Goal: Contribute content

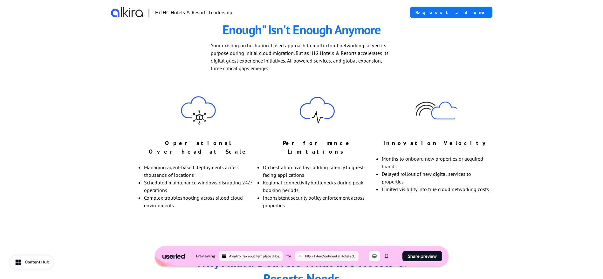
scroll to position [277, 0]
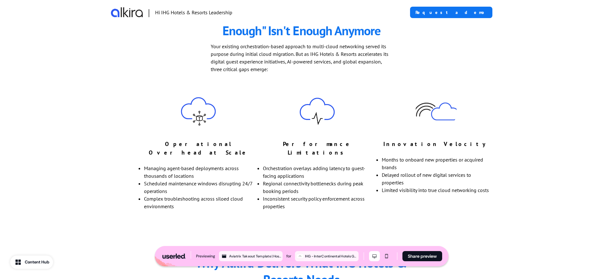
click at [424, 119] on img at bounding box center [435, 111] width 41 height 41
click at [438, 119] on img at bounding box center [435, 111] width 41 height 41
click at [403, 150] on div "Innovation Velocity Months to onboard new properties or acquired brands Delayed…" at bounding box center [436, 150] width 109 height 119
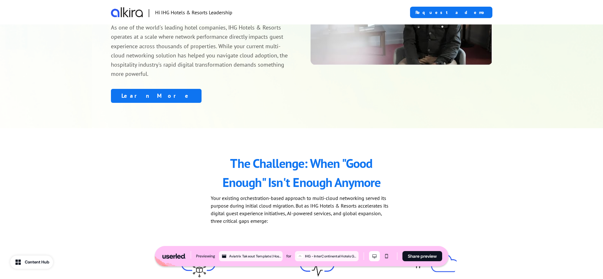
scroll to position [241, 0]
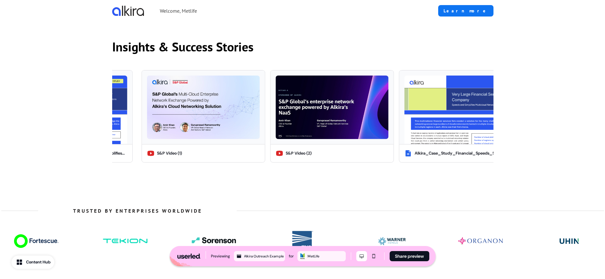
scroll to position [571, 0]
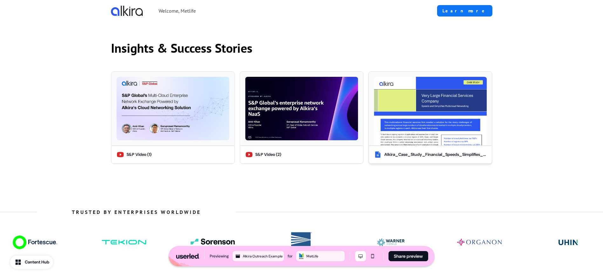
click at [445, 153] on div "Alkira_Case_Study_Financial_Speeds_Simplifies_Multicloud_Networking.pdf" at bounding box center [435, 155] width 103 height 6
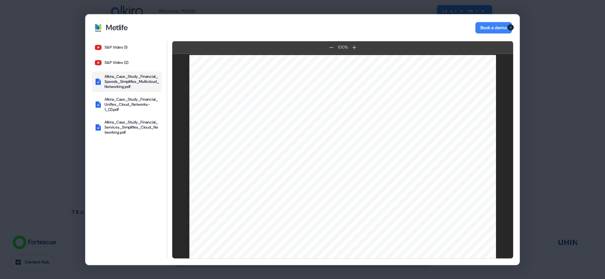
scroll to position [0, 0]
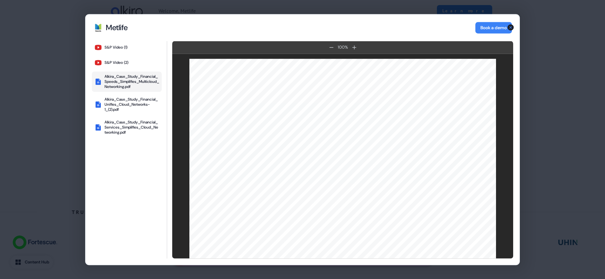
click at [562, 112] on div "Metlife Metlife Book a demo S&P Video (1) S&P Video (2) Alkira_Case_Study_Finan…" at bounding box center [302, 139] width 605 height 279
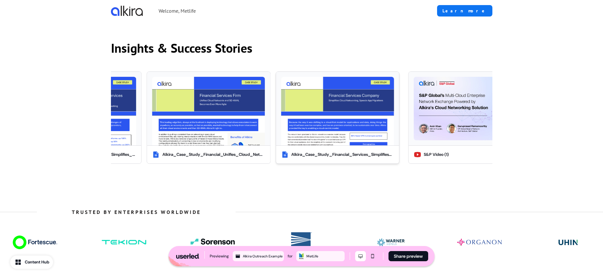
drag, startPoint x: 234, startPoint y: 113, endPoint x: 356, endPoint y: 116, distance: 122.1
click at [371, 112] on img at bounding box center [337, 111] width 113 height 69
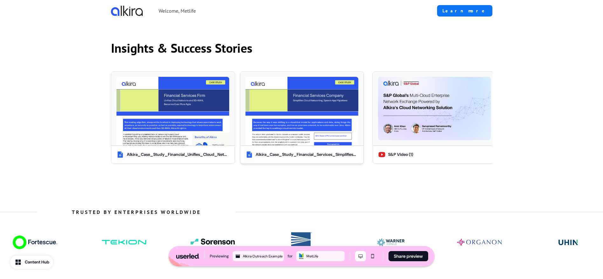
click at [283, 116] on img at bounding box center [301, 111] width 113 height 69
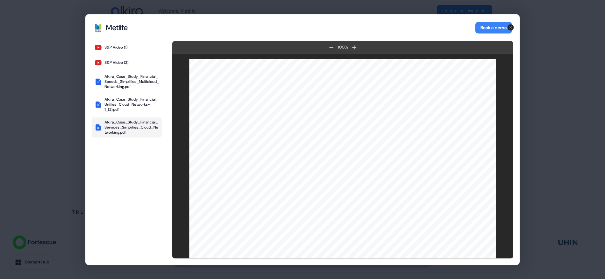
click at [537, 49] on div "Metlife Metlife Book a demo S&P Video (1) S&P Video (2) Alkira_Case_Study_Finan…" at bounding box center [302, 139] width 605 height 279
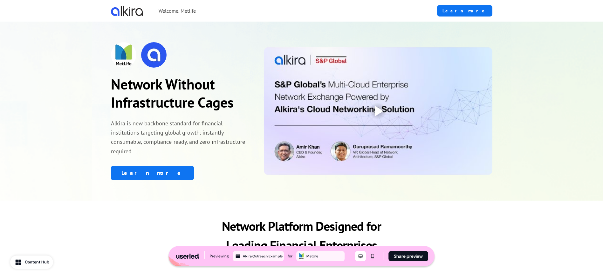
click at [377, 111] on div at bounding box center [379, 111] width 8 height 10
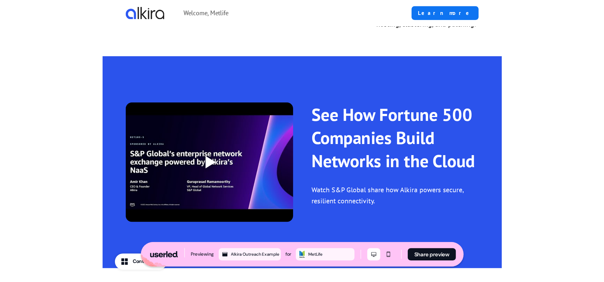
scroll to position [369, 0]
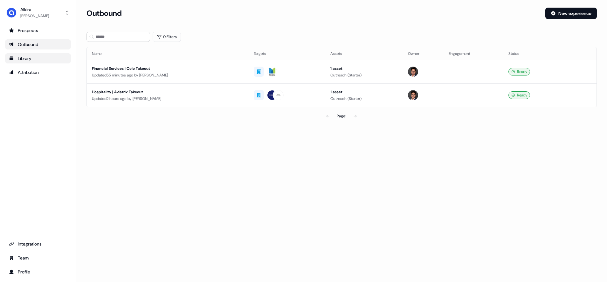
click at [28, 57] on div "Library" at bounding box center [38, 58] width 58 height 6
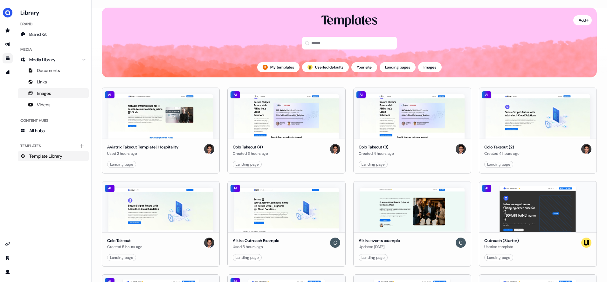
click at [45, 91] on span "Images" at bounding box center [44, 93] width 14 height 6
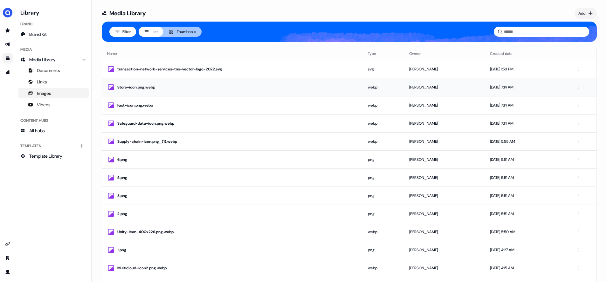
click at [139, 88] on div "Store-icon.png.webp" at bounding box center [237, 87] width 240 height 6
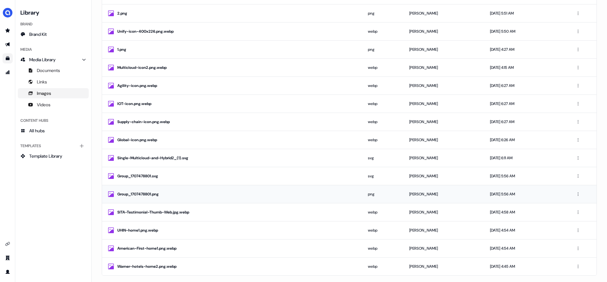
scroll to position [202, 0]
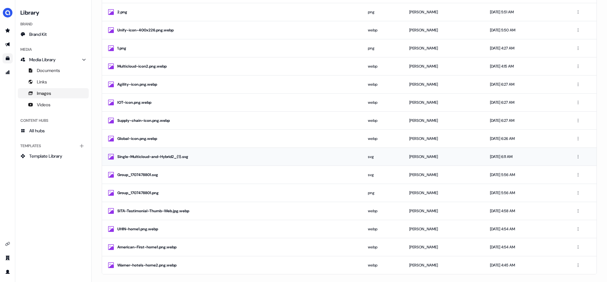
click at [156, 158] on div "Single-Multicloud-and-Hybrid2_(1).svg" at bounding box center [237, 157] width 240 height 6
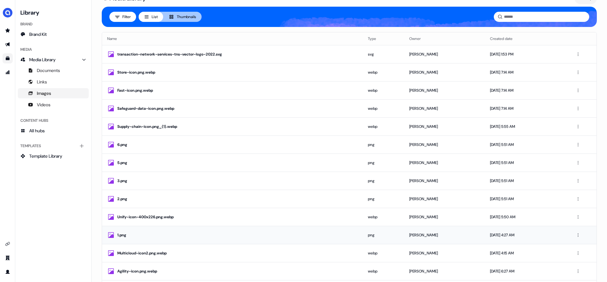
scroll to position [0, 0]
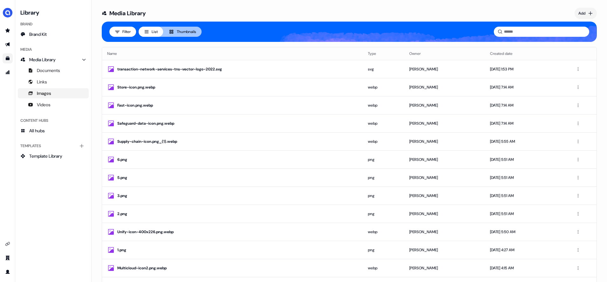
click at [183, 31] on button "Thumbnails" at bounding box center [182, 32] width 38 height 10
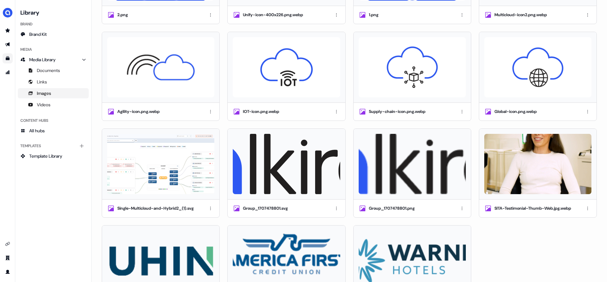
scroll to position [233, 0]
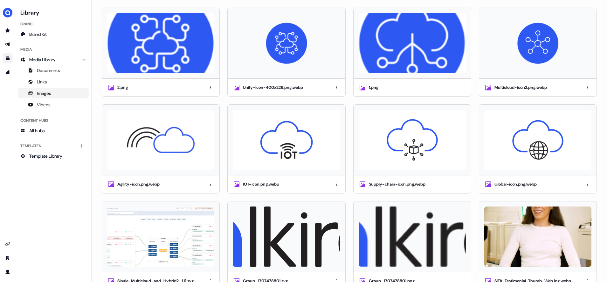
click at [286, 134] on img at bounding box center [286, 140] width 107 height 60
click at [173, 145] on img at bounding box center [160, 140] width 107 height 60
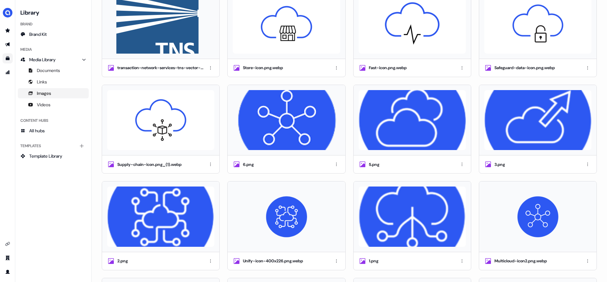
scroll to position [0, 0]
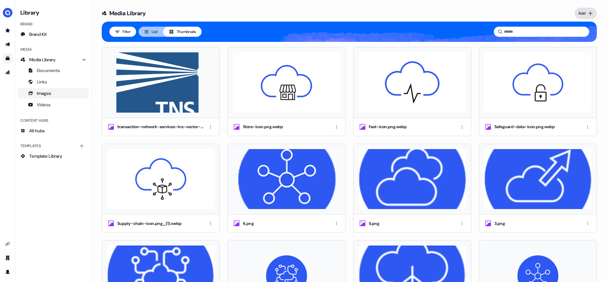
click at [588, 13] on html "For the best experience switch devices to a bigger screen. Go to [DOMAIN_NAME] …" at bounding box center [303, 141] width 607 height 282
click at [582, 26] on div "Upload files" at bounding box center [573, 27] width 37 height 10
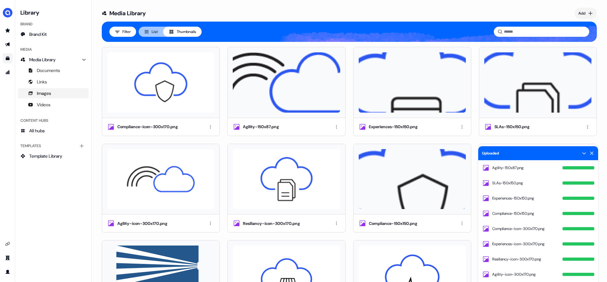
click at [593, 153] on icon at bounding box center [591, 153] width 5 height 5
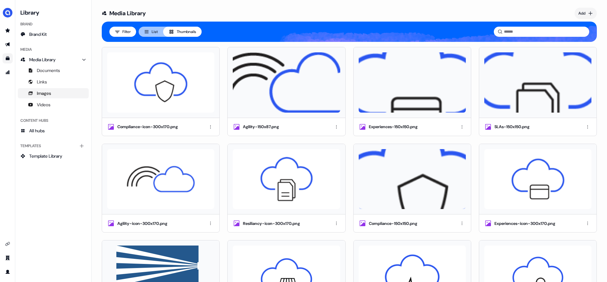
click at [547, 88] on img at bounding box center [537, 82] width 107 height 60
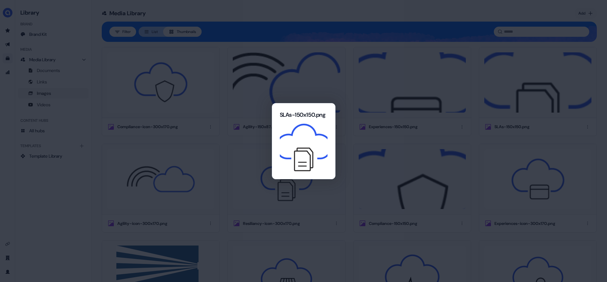
click at [299, 114] on h2 "SLAs-150x150.png" at bounding box center [304, 115] width 48 height 8
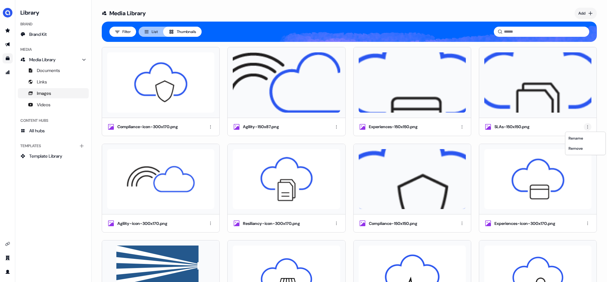
click at [586, 127] on html "For the best experience switch devices to a bigger screen. Go to [DOMAIN_NAME] …" at bounding box center [303, 141] width 607 height 282
click at [578, 146] on div "Remove" at bounding box center [584, 149] width 37 height 10
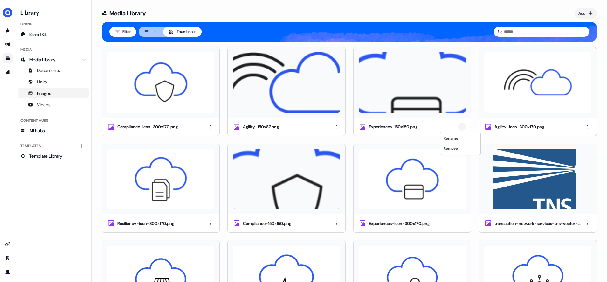
click at [459, 126] on html "For the best experience switch devices to a bigger screen. Go to [DOMAIN_NAME] …" at bounding box center [303, 141] width 607 height 282
click at [453, 147] on div "Remove" at bounding box center [459, 149] width 37 height 10
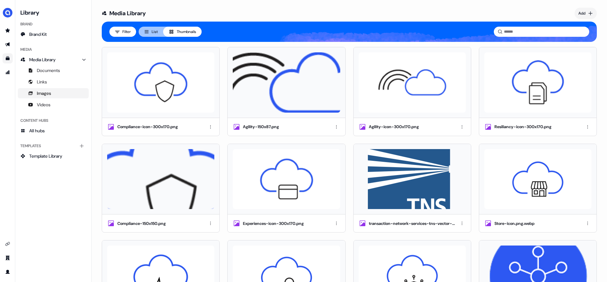
click at [330, 104] on img at bounding box center [286, 82] width 107 height 60
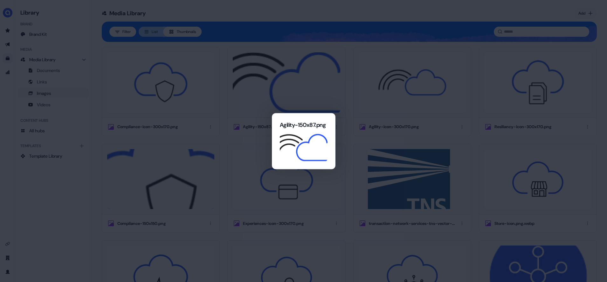
click at [330, 140] on div "Agility-150x87.png" at bounding box center [304, 141] width 64 height 56
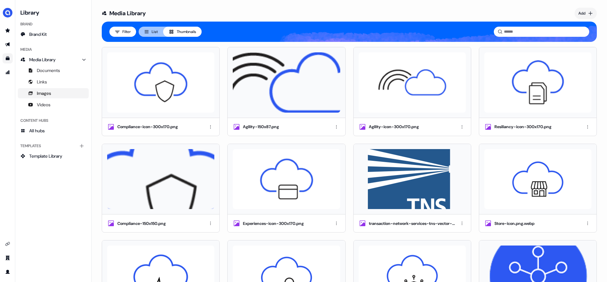
click at [554, 98] on img at bounding box center [537, 82] width 107 height 60
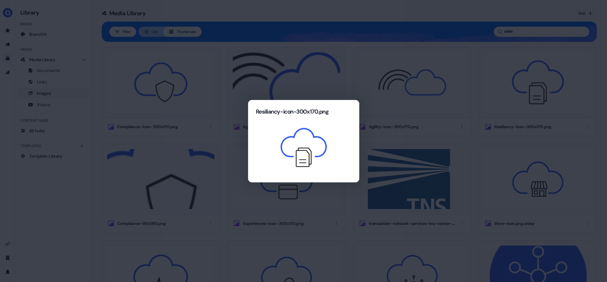
click at [292, 129] on img at bounding box center [303, 148] width 95 height 54
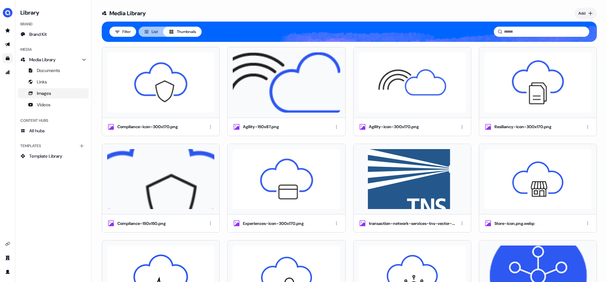
click at [196, 199] on img at bounding box center [160, 179] width 107 height 60
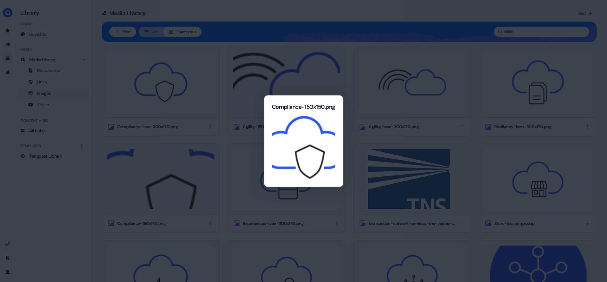
click at [321, 116] on img at bounding box center [303, 147] width 63 height 63
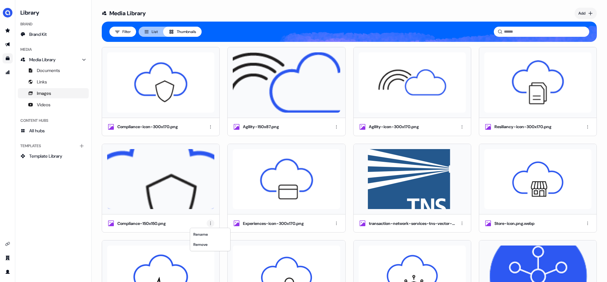
click at [211, 223] on html "For the best experience switch devices to a bigger screen. Go to [DOMAIN_NAME] …" at bounding box center [303, 141] width 607 height 282
click at [210, 242] on div "Remove" at bounding box center [209, 245] width 37 height 10
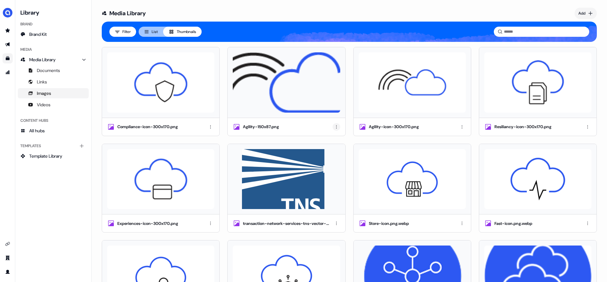
click at [337, 128] on html "For the best experience switch devices to a bigger screen. Go to [DOMAIN_NAME] …" at bounding box center [303, 141] width 607 height 282
click at [328, 151] on div "Remove" at bounding box center [334, 149] width 37 height 10
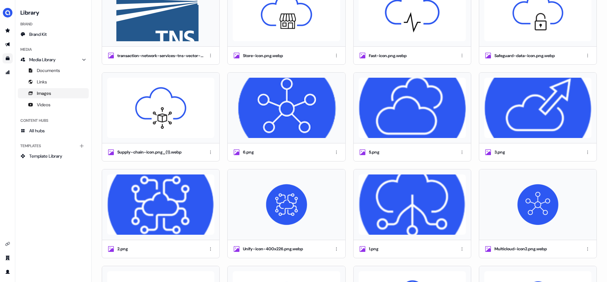
scroll to position [215, 0]
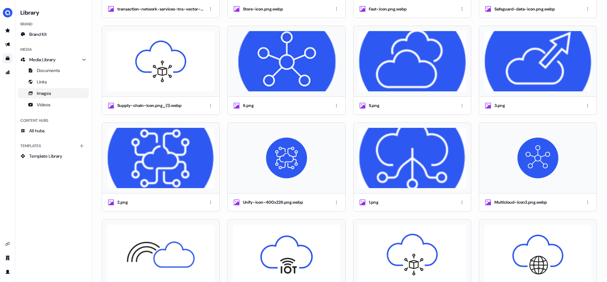
click at [547, 162] on img at bounding box center [537, 158] width 107 height 60
click at [275, 157] on img at bounding box center [286, 158] width 107 height 60
click at [434, 167] on img at bounding box center [411, 158] width 107 height 60
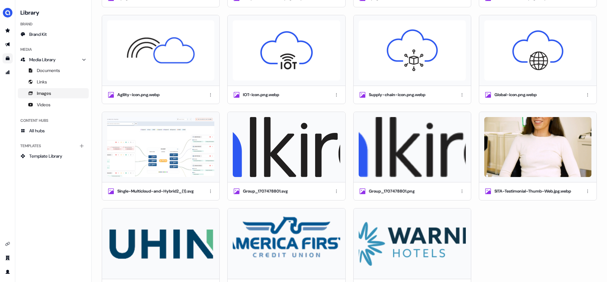
scroll to position [318, 0]
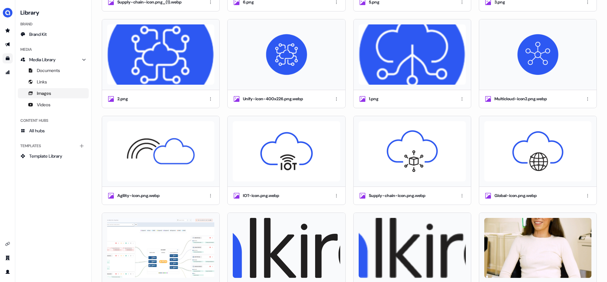
click at [435, 157] on img at bounding box center [411, 151] width 107 height 60
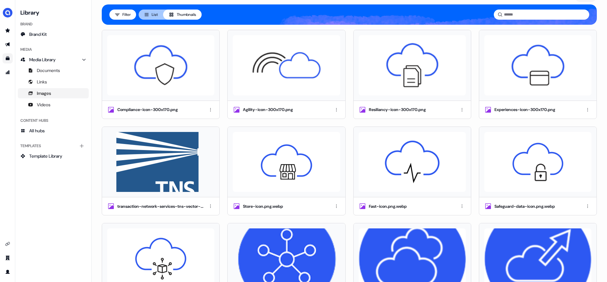
scroll to position [11, 0]
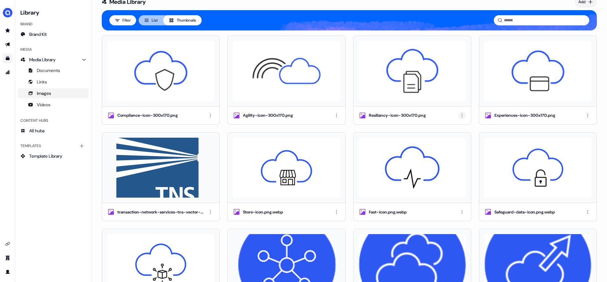
click at [461, 116] on html "For the best experience switch devices to a bigger screen. Go to [DOMAIN_NAME] …" at bounding box center [303, 141] width 607 height 282
click at [459, 117] on html "For the best experience switch devices to a bigger screen. Go to [DOMAIN_NAME] …" at bounding box center [303, 141] width 607 height 282
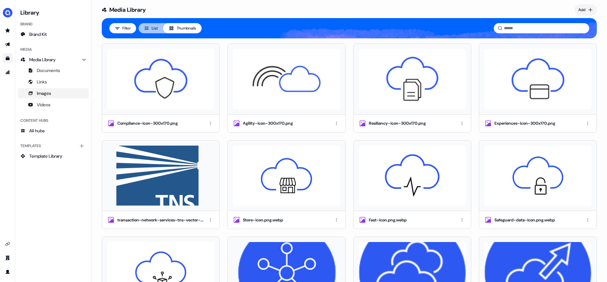
scroll to position [0, 0]
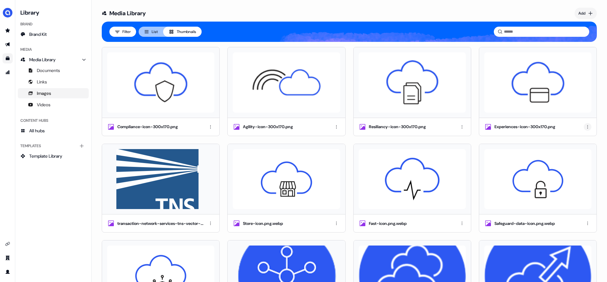
click at [585, 125] on html "For the best experience switch devices to a bigger screen. Go to [DOMAIN_NAME] …" at bounding box center [303, 141] width 607 height 282
click at [574, 148] on div "Remove" at bounding box center [584, 149] width 37 height 10
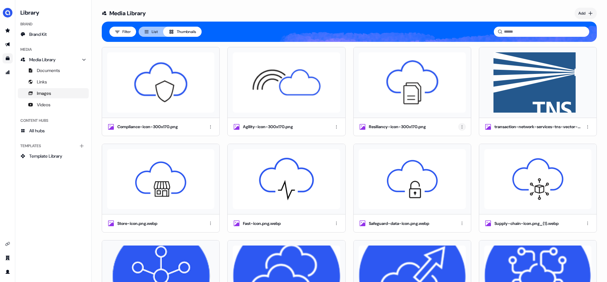
click at [461, 125] on html "For the best experience switch devices to a bigger screen. Go to [DOMAIN_NAME] …" at bounding box center [303, 141] width 607 height 282
click at [463, 147] on div "Remove" at bounding box center [459, 149] width 37 height 10
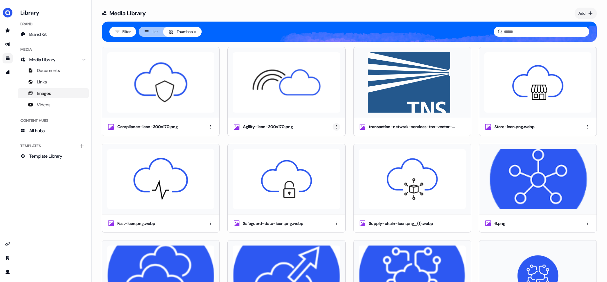
click at [335, 127] on html "For the best experience switch devices to a bigger screen. Go to [DOMAIN_NAME] …" at bounding box center [303, 141] width 607 height 282
click at [330, 148] on div "Remove" at bounding box center [334, 149] width 37 height 10
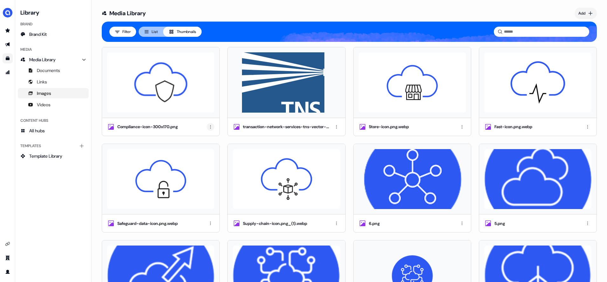
click at [210, 126] on html "For the best experience switch devices to a bigger screen. Go to [DOMAIN_NAME] …" at bounding box center [303, 141] width 607 height 282
click at [205, 149] on div "Remove" at bounding box center [209, 149] width 37 height 10
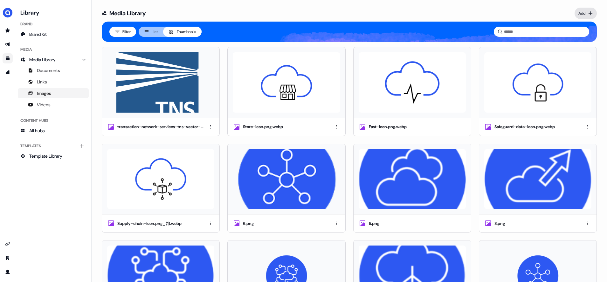
click at [583, 13] on html "For the best experience switch devices to a bigger screen. Go to [DOMAIN_NAME] …" at bounding box center [303, 141] width 607 height 282
click at [570, 27] on div "Upload files" at bounding box center [573, 27] width 37 height 10
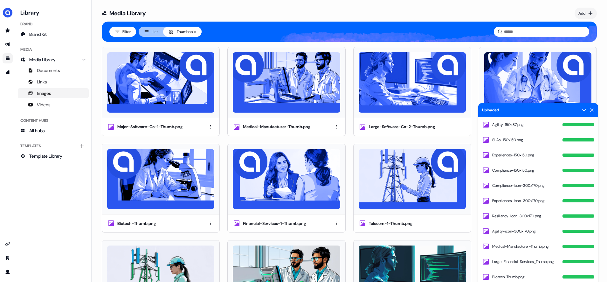
click at [593, 110] on icon at bounding box center [591, 110] width 5 height 5
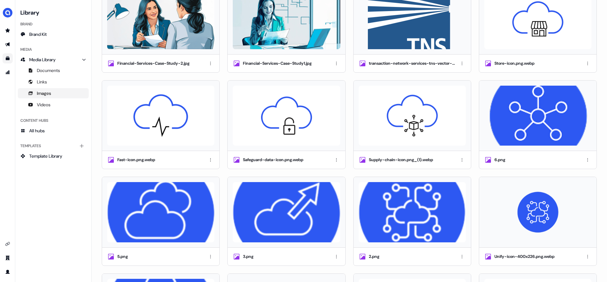
scroll to position [664, 0]
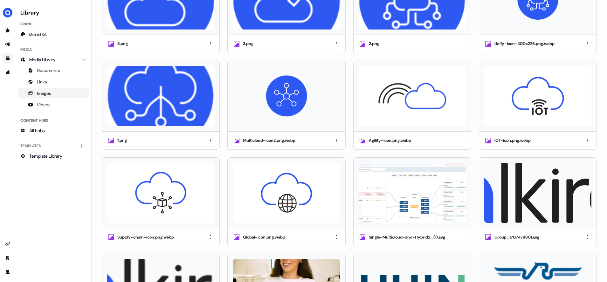
click at [434, 100] on img at bounding box center [411, 96] width 107 height 60
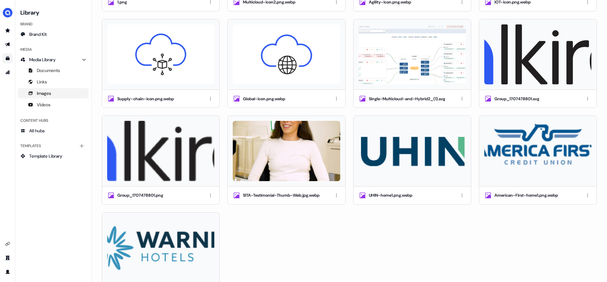
scroll to position [836, 0]
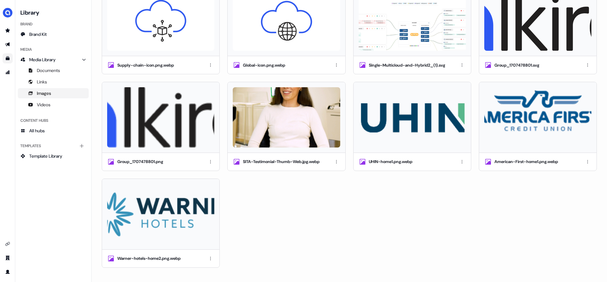
click at [39, 93] on span "Images" at bounding box center [44, 93] width 14 height 6
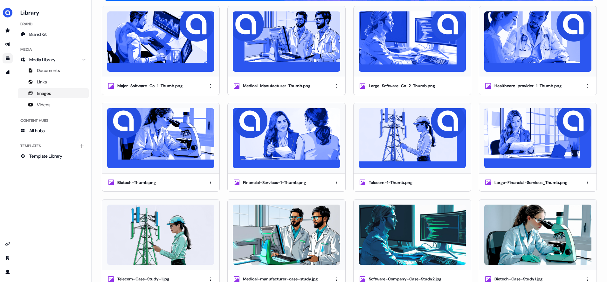
scroll to position [0, 0]
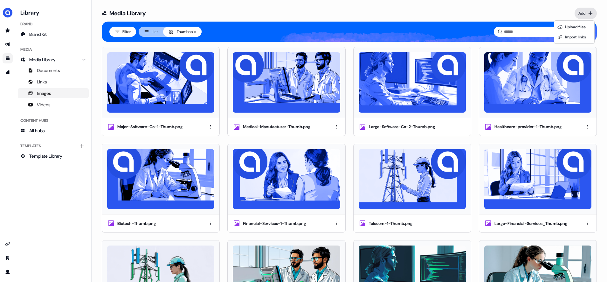
click at [589, 13] on html "For the best experience switch devices to a bigger screen. Go to [DOMAIN_NAME] …" at bounding box center [303, 141] width 607 height 282
click at [578, 28] on div "Upload files" at bounding box center [573, 27] width 37 height 10
click at [585, 13] on html "For the best experience switch devices to a bigger screen. Go to [DOMAIN_NAME] …" at bounding box center [303, 141] width 607 height 282
click at [576, 27] on div "Upload files" at bounding box center [573, 27] width 37 height 10
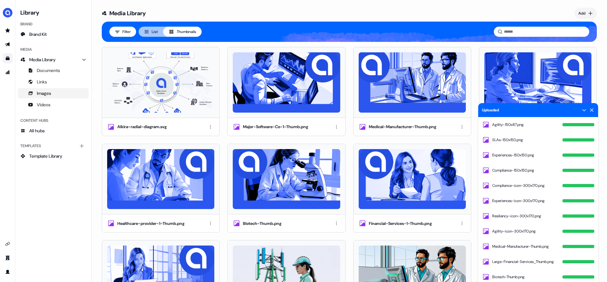
click at [172, 97] on img at bounding box center [160, 82] width 107 height 60
click at [588, 14] on html "For the best experience switch devices to a bigger screen. Go to [DOMAIN_NAME] …" at bounding box center [303, 141] width 607 height 282
click at [575, 26] on div "Upload files" at bounding box center [573, 27] width 37 height 10
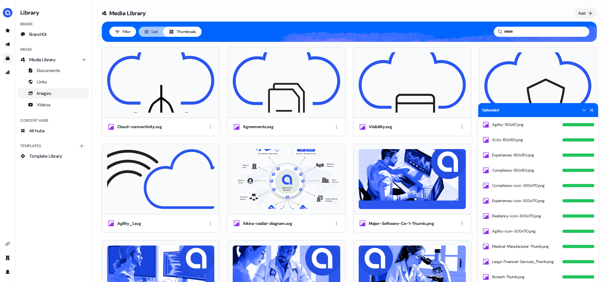
click at [592, 110] on icon at bounding box center [591, 110] width 5 height 5
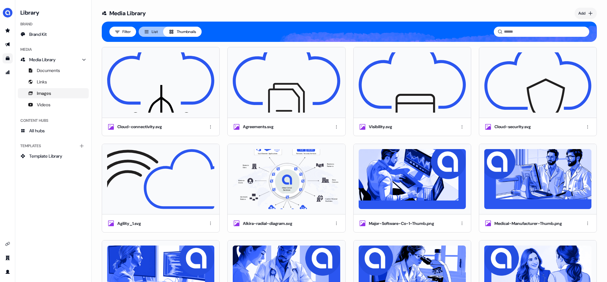
click at [557, 109] on img at bounding box center [537, 82] width 107 height 60
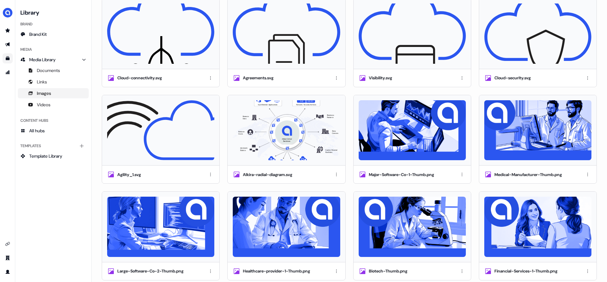
scroll to position [124, 0]
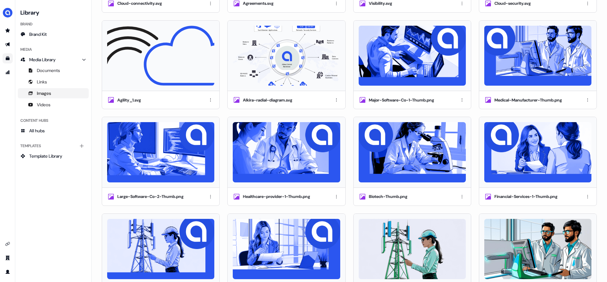
click at [151, 51] on img at bounding box center [160, 56] width 107 height 60
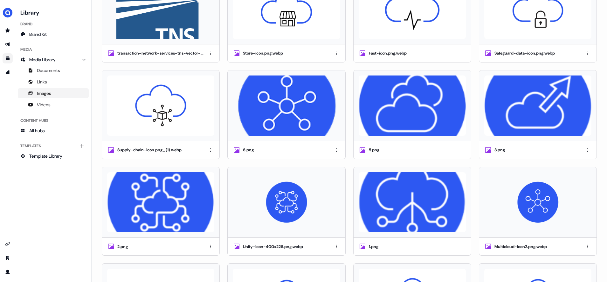
scroll to position [727, 0]
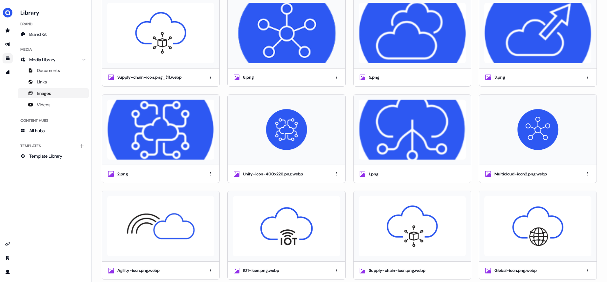
click at [161, 232] on img at bounding box center [160, 226] width 107 height 60
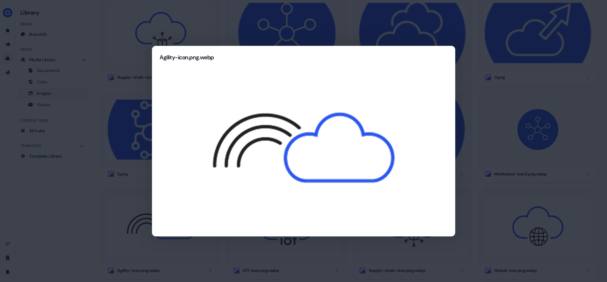
click at [452, 124] on div "Agility-icon.png.webp" at bounding box center [303, 141] width 303 height 191
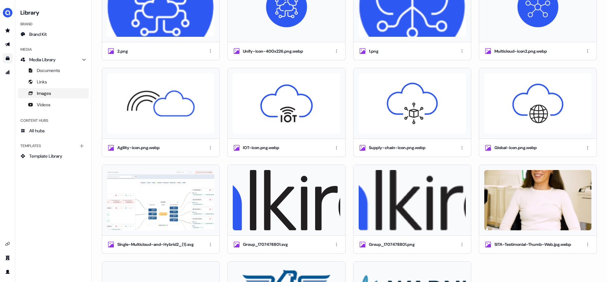
scroll to position [732, 0]
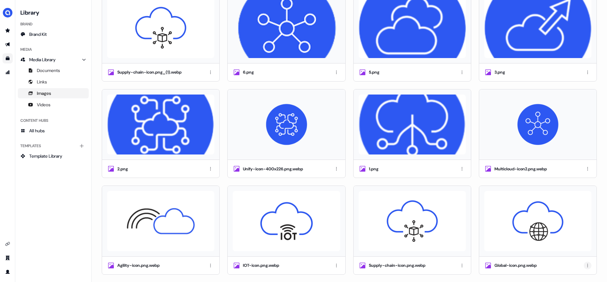
click at [585, 262] on html "For the best experience switch devices to a bigger screen. Go to [DOMAIN_NAME] …" at bounding box center [303, 141] width 607 height 282
click at [303, 229] on img at bounding box center [286, 221] width 107 height 60
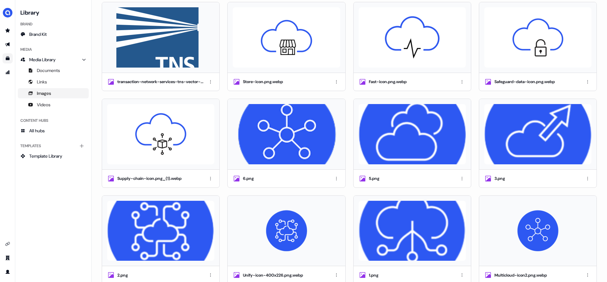
scroll to position [625, 0]
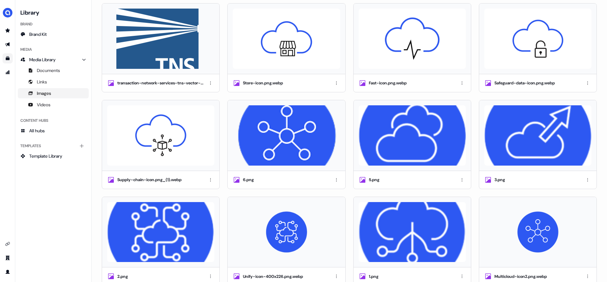
click at [268, 31] on img at bounding box center [286, 39] width 107 height 60
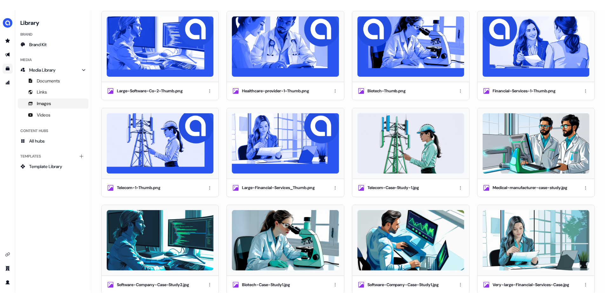
scroll to position [0, 0]
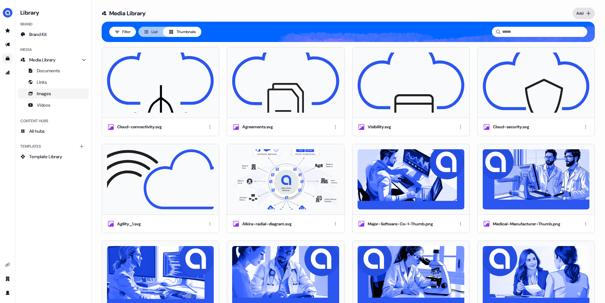
click at [585, 12] on html "For the best experience switch devices to a bigger screen. Go to [DOMAIN_NAME] …" at bounding box center [302, 151] width 605 height 303
click at [577, 29] on div "Upload files" at bounding box center [572, 27] width 37 height 10
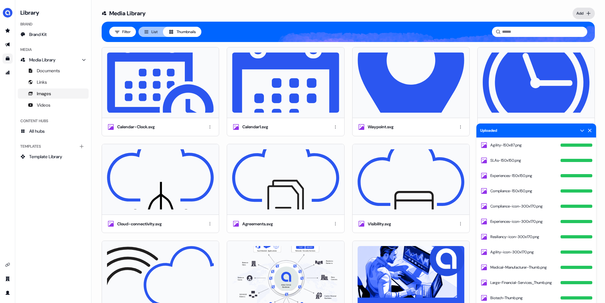
click at [582, 12] on html "For the best experience switch devices to a bigger screen. Go to [DOMAIN_NAME] …" at bounding box center [302, 151] width 605 height 303
click at [566, 27] on div "Upload files" at bounding box center [572, 27] width 37 height 10
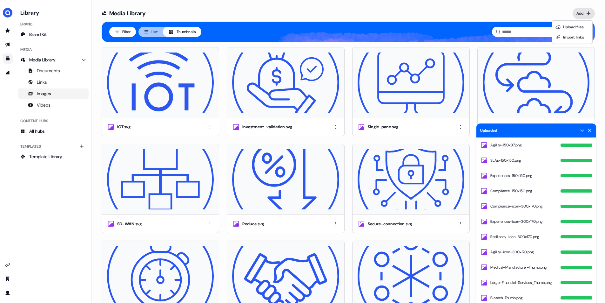
click at [576, 12] on html "For the best experience switch devices to a bigger screen. Go to [DOMAIN_NAME] …" at bounding box center [302, 151] width 605 height 303
click at [572, 28] on div "Upload files" at bounding box center [572, 27] width 37 height 10
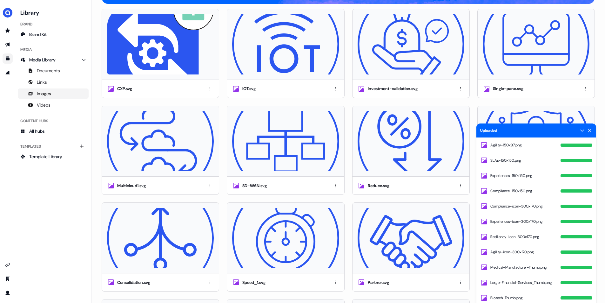
scroll to position [42, 0]
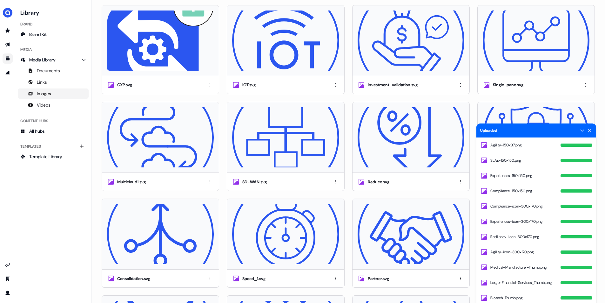
click at [591, 132] on icon at bounding box center [590, 130] width 5 height 5
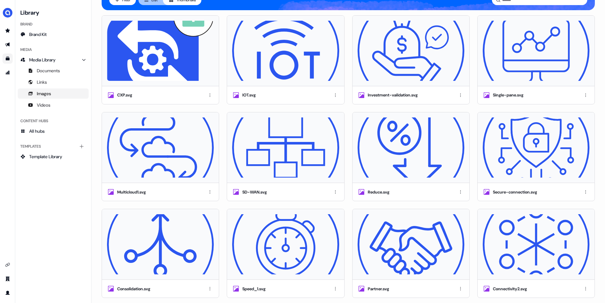
scroll to position [0, 0]
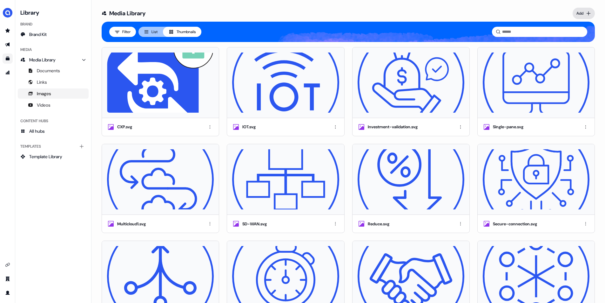
click at [581, 12] on html "For the best experience switch devices to a bigger screen. Go to [DOMAIN_NAME] …" at bounding box center [302, 151] width 605 height 303
click at [579, 29] on div "Upload files" at bounding box center [572, 27] width 37 height 10
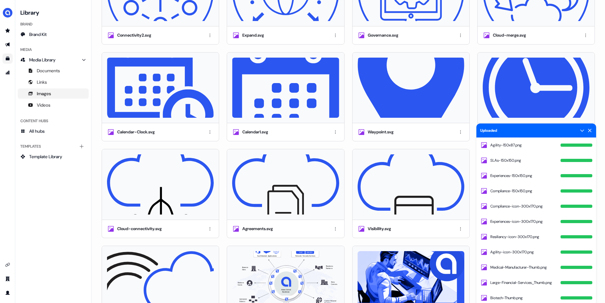
scroll to position [380, 0]
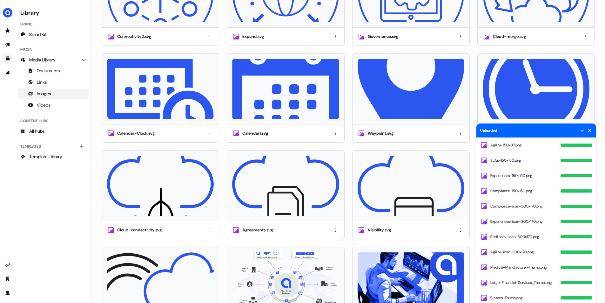
click at [181, 92] on img at bounding box center [160, 89] width 107 height 60
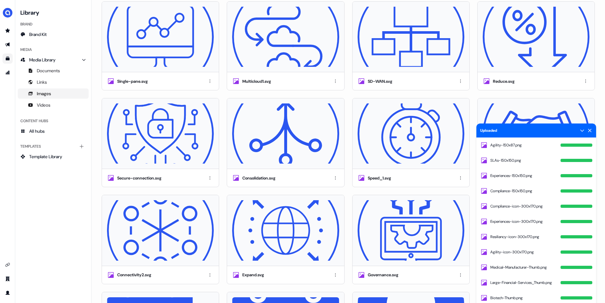
scroll to position [0, 0]
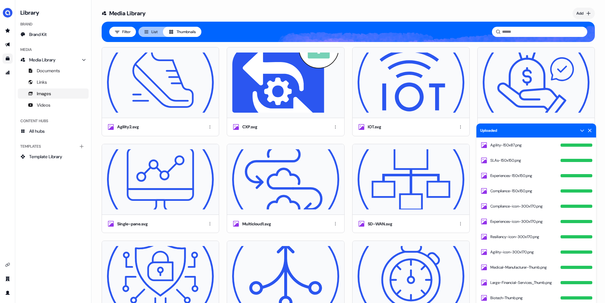
click at [314, 98] on img at bounding box center [285, 82] width 107 height 60
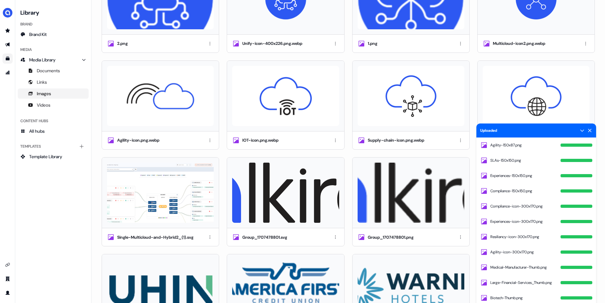
scroll to position [1392, 0]
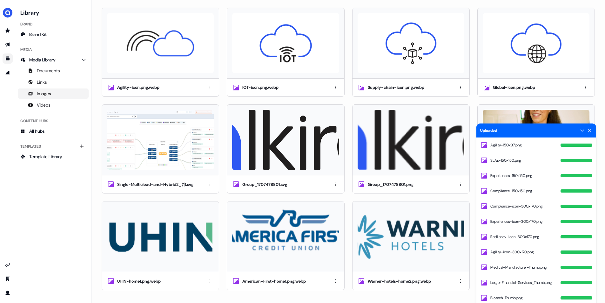
click at [592, 129] on icon at bounding box center [590, 130] width 5 height 5
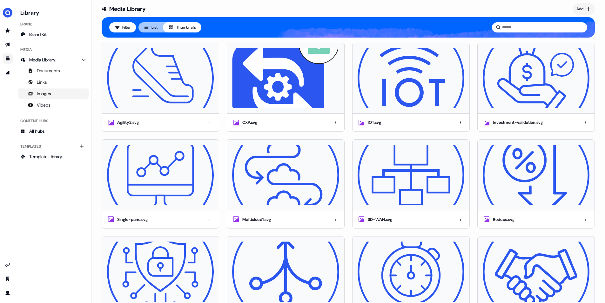
scroll to position [0, 0]
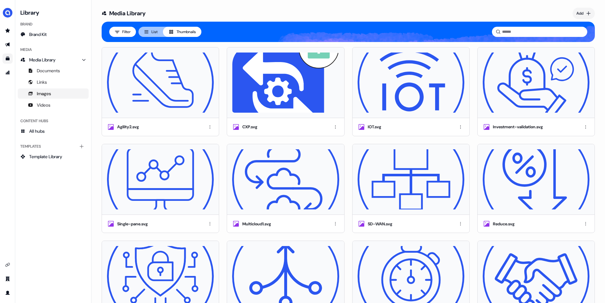
click at [582, 13] on html "For the best experience switch devices to a bigger screen. Go to [DOMAIN_NAME] …" at bounding box center [302, 151] width 605 height 303
click at [578, 27] on div "Upload files" at bounding box center [572, 27] width 37 height 10
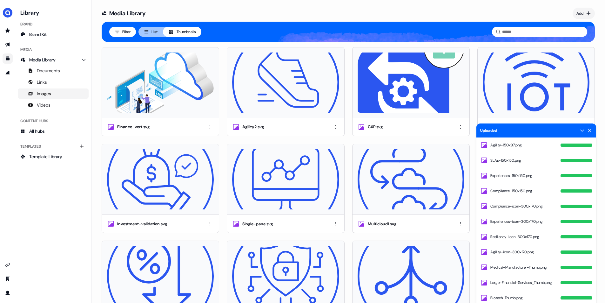
click at [148, 82] on img at bounding box center [160, 82] width 107 height 60
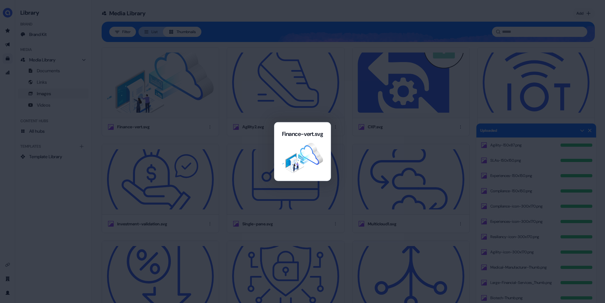
click at [312, 157] on img at bounding box center [302, 158] width 41 height 30
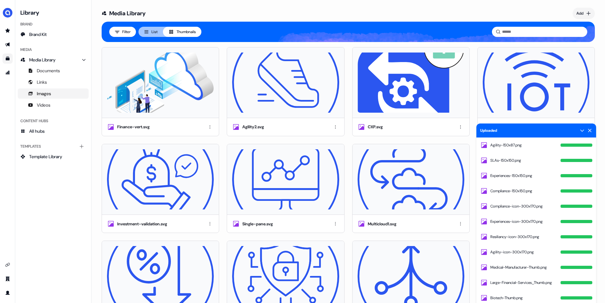
click at [584, 13] on html "For the best experience switch devices to a bigger screen. Go to [DOMAIN_NAME] …" at bounding box center [302, 151] width 605 height 303
click at [583, 26] on div "Upload files" at bounding box center [572, 27] width 37 height 10
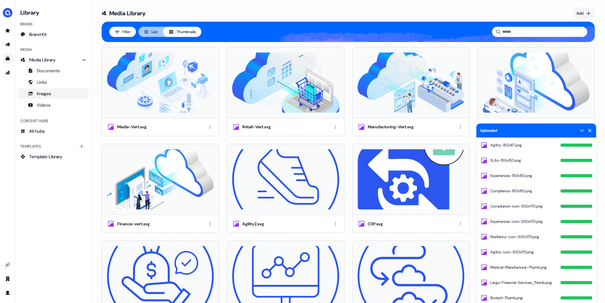
click at [165, 89] on img at bounding box center [160, 82] width 107 height 60
